Goal: Task Accomplishment & Management: Manage account settings

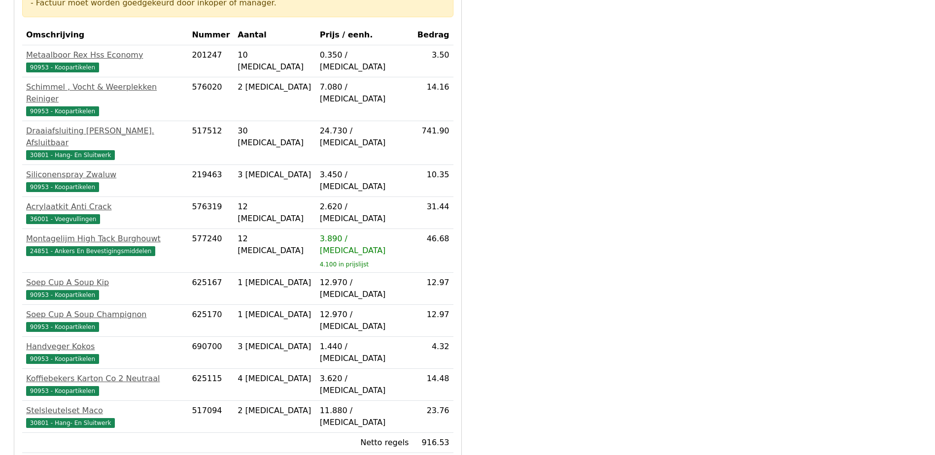
scroll to position [338, 0]
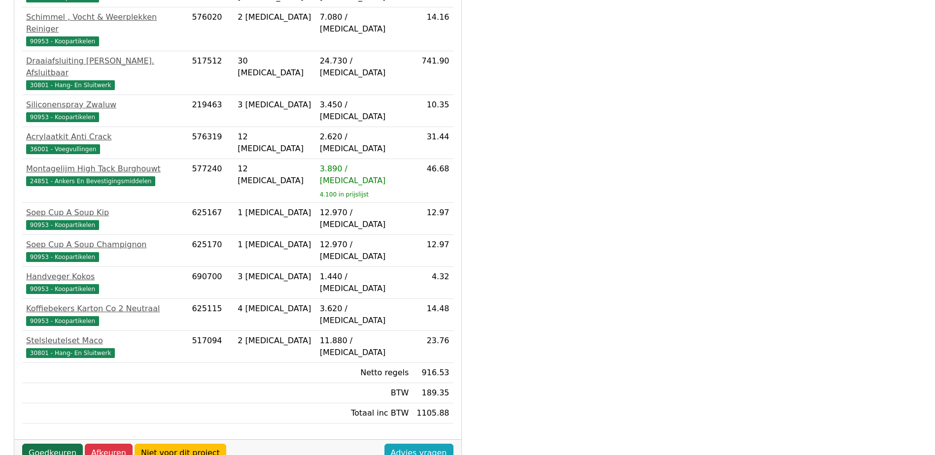
click at [62, 444] on link "Goedkeuren" at bounding box center [52, 453] width 61 height 19
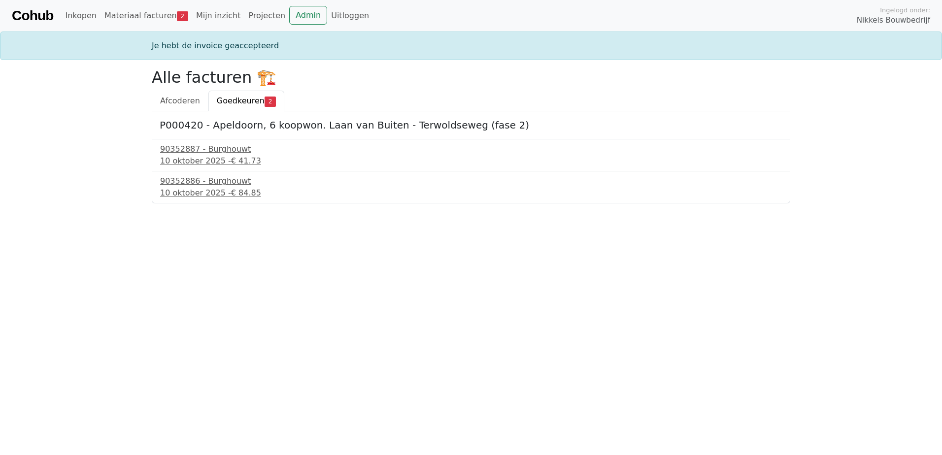
click at [235, 98] on span "Goedkeuren" at bounding box center [241, 100] width 48 height 9
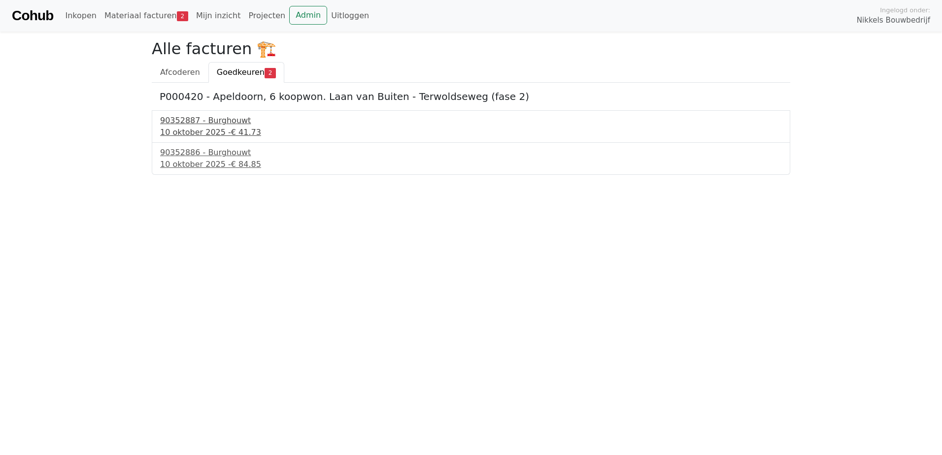
click at [215, 122] on div "90352887 - Burghouwt" at bounding box center [471, 121] width 622 height 12
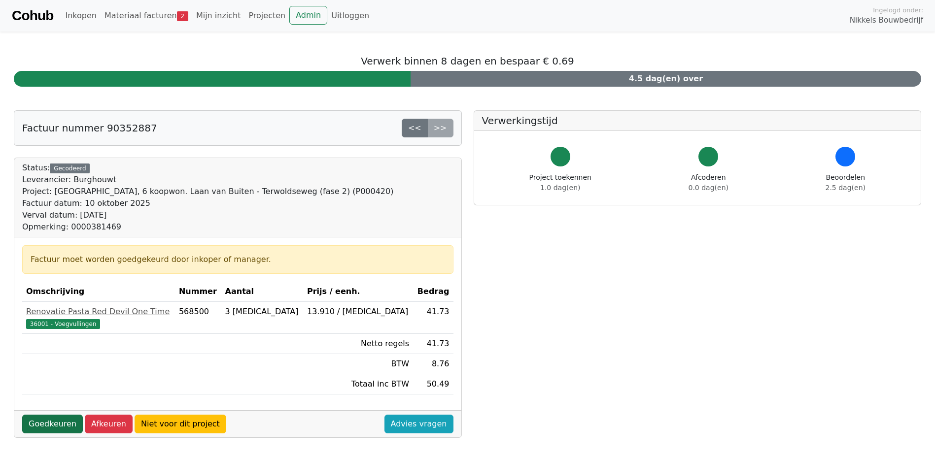
click at [47, 424] on link "Goedkeuren" at bounding box center [52, 424] width 61 height 19
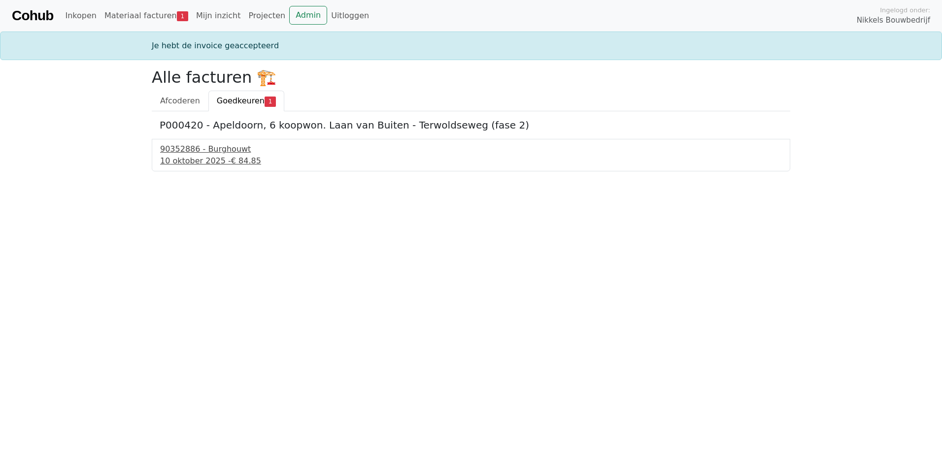
click at [231, 156] on span "€ 84.85" at bounding box center [246, 160] width 30 height 9
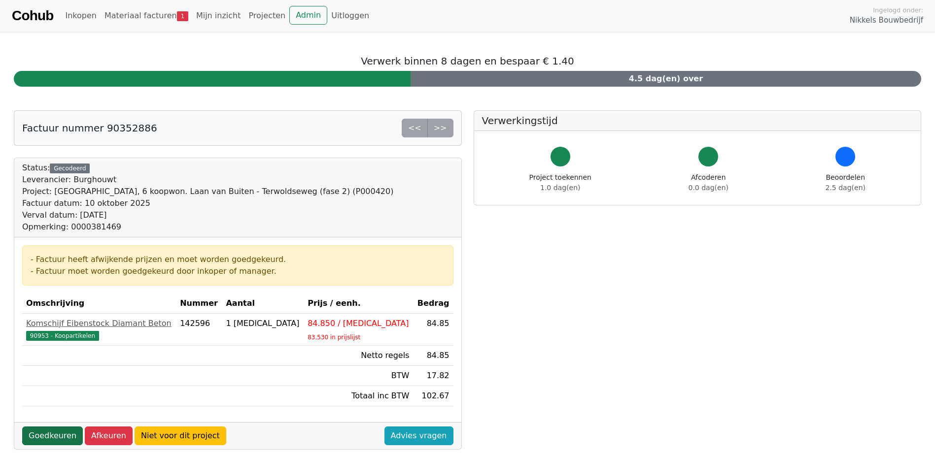
click at [66, 438] on link "Goedkeuren" at bounding box center [52, 436] width 61 height 19
